Goal: Transaction & Acquisition: Subscribe to service/newsletter

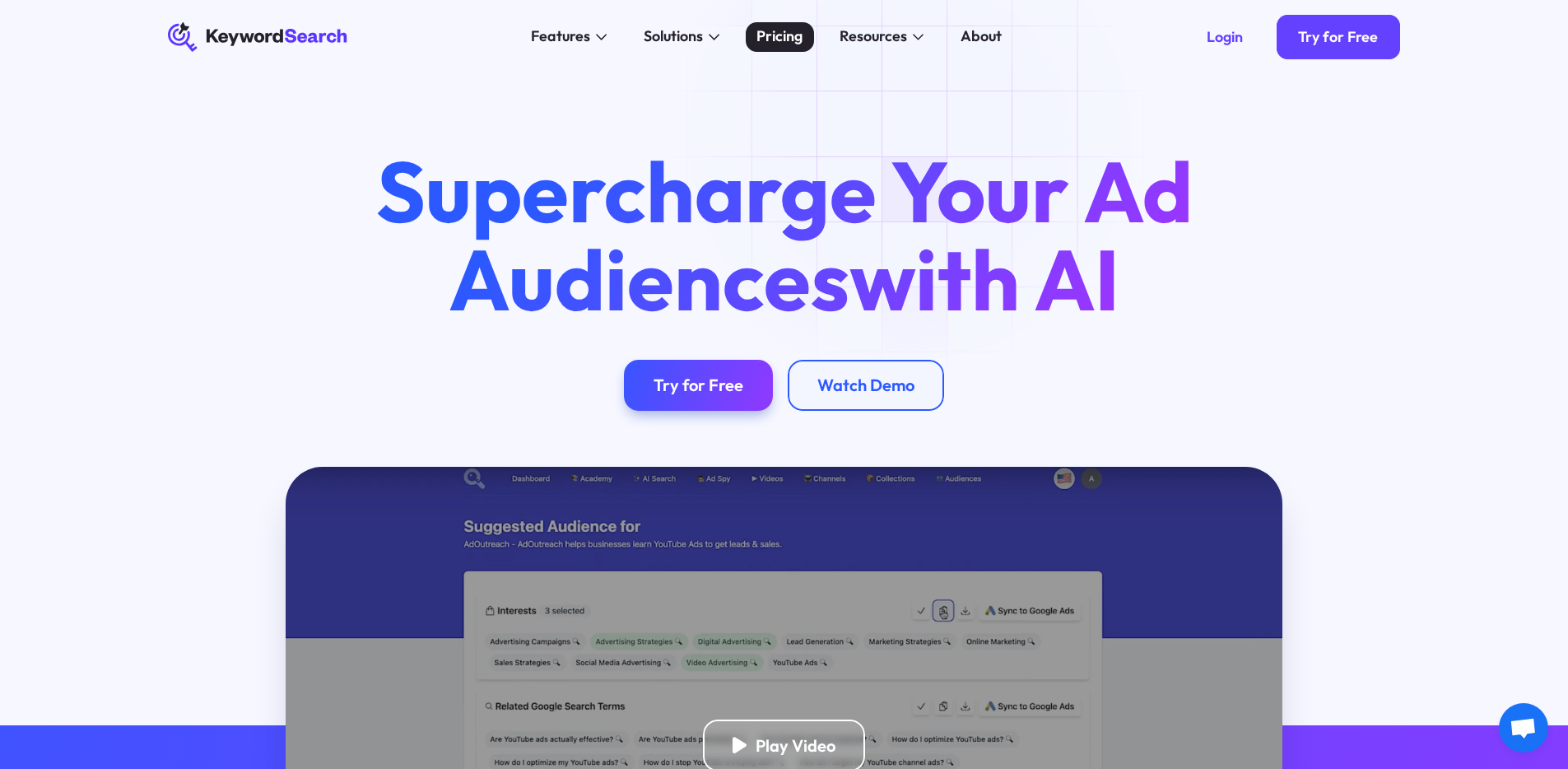
click at [789, 42] on div "Pricing" at bounding box center [779, 37] width 46 height 22
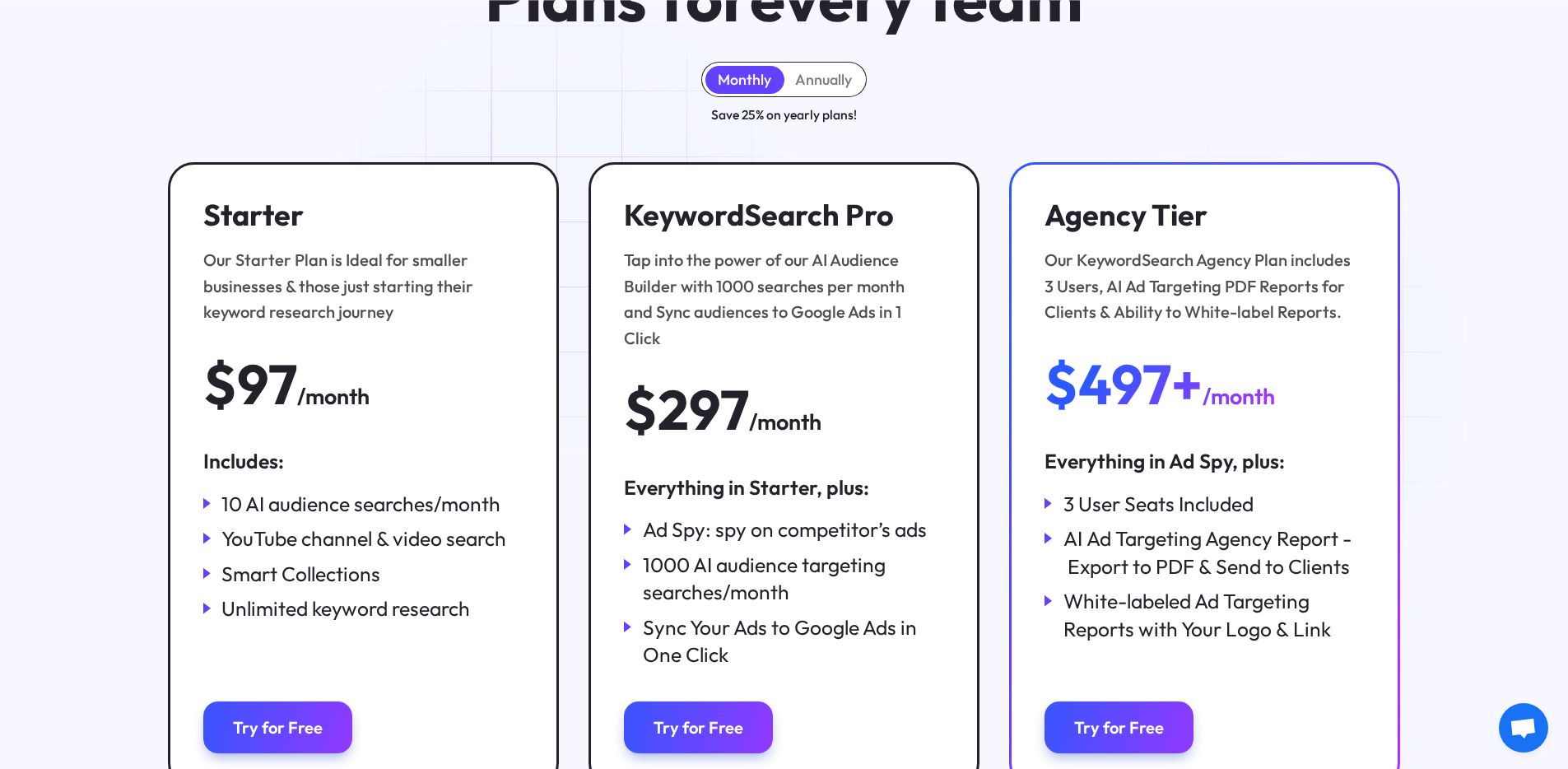
scroll to position [238, 0]
